Goal: Task Accomplishment & Management: Manage account settings

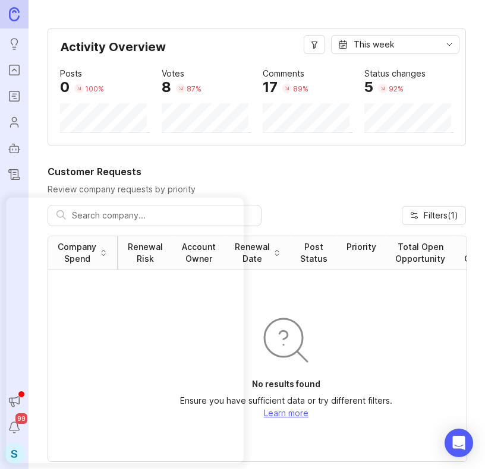
click at [16, 99] on icon "Roadmaps" at bounding box center [14, 96] width 13 height 14
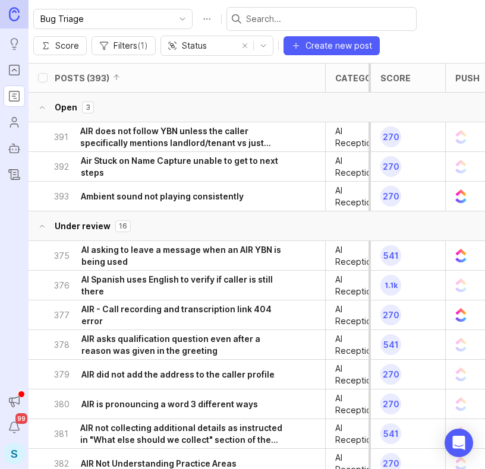
click at [134, 45] on span "Filters ( 1 )" at bounding box center [130, 46] width 34 height 12
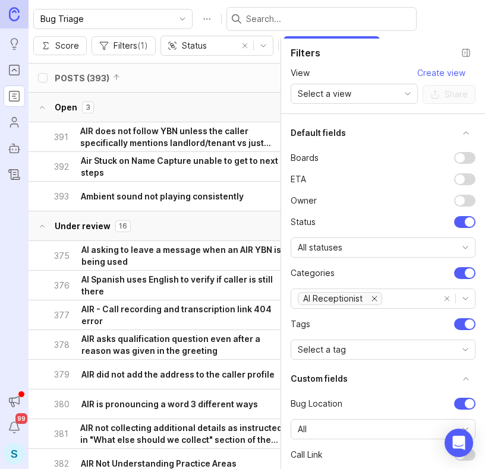
click at [129, 38] on button "Filters ( 1 )" at bounding box center [123, 45] width 64 height 19
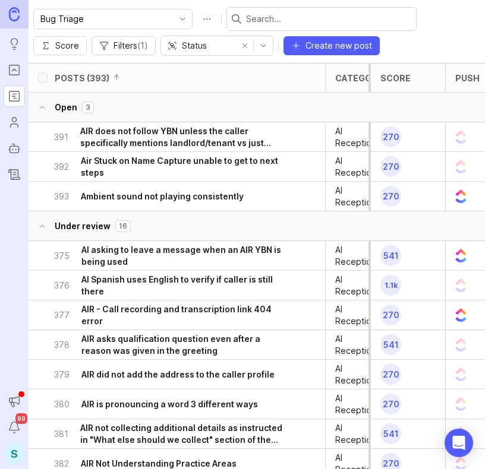
click at [132, 45] on span "Filters ( 1 )" at bounding box center [130, 46] width 34 height 12
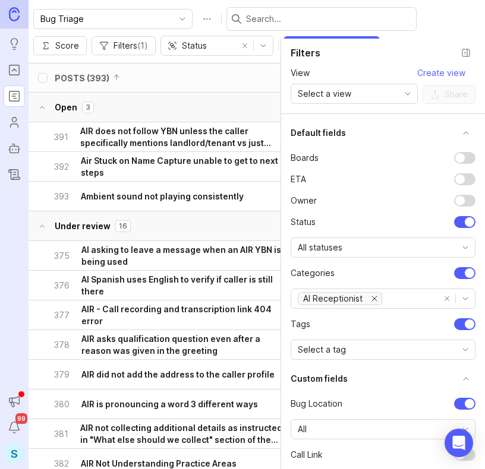
click at [349, 87] on div "Select a view" at bounding box center [344, 93] width 107 height 19
click at [347, 69] on div "View Select a view" at bounding box center [353, 85] width 127 height 37
click at [12, 454] on div "S" at bounding box center [14, 453] width 21 height 21
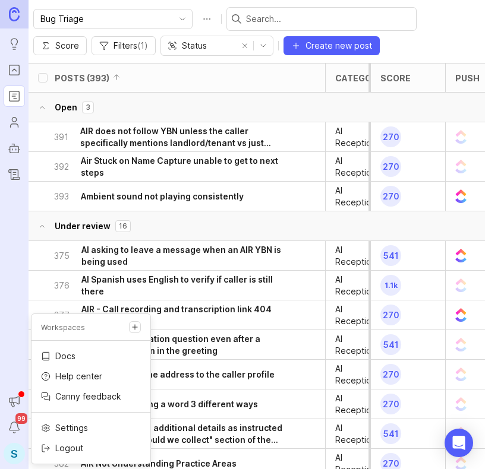
click at [67, 445] on p "Logout" at bounding box center [69, 448] width 28 height 12
